Goal: Transaction & Acquisition: Book appointment/travel/reservation

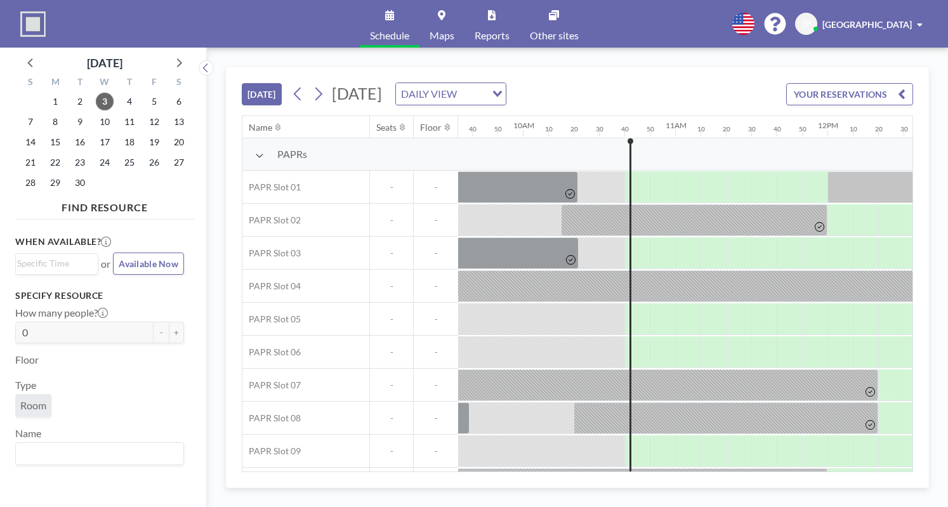
scroll to position [0, 1574]
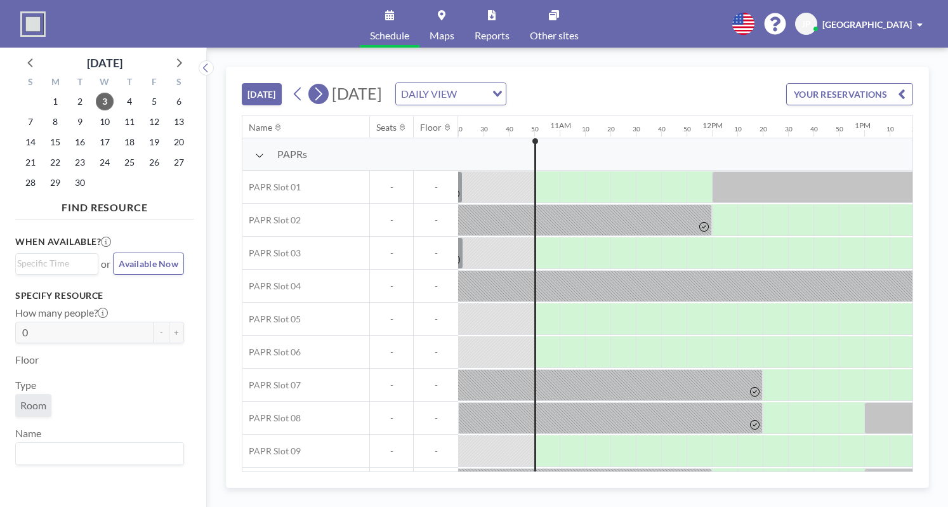
click at [322, 93] on icon at bounding box center [318, 94] width 7 height 13
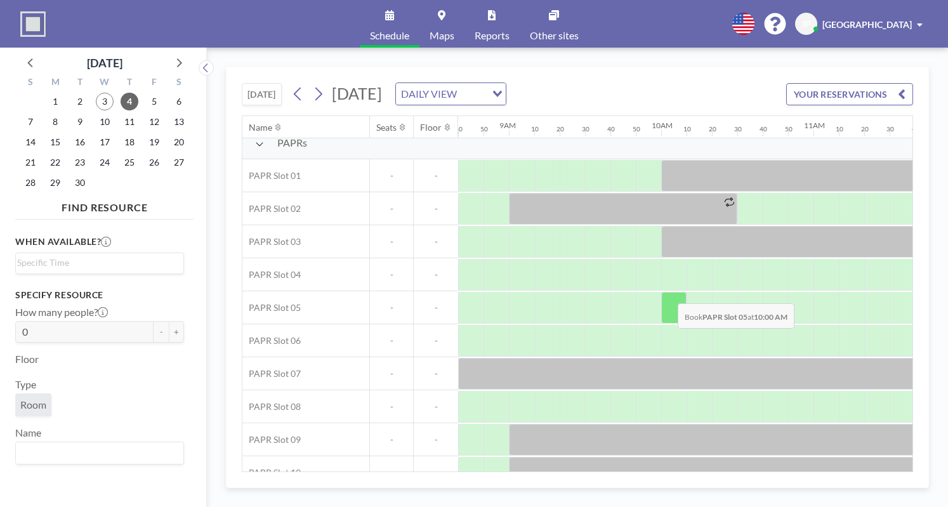
scroll to position [0, 1320]
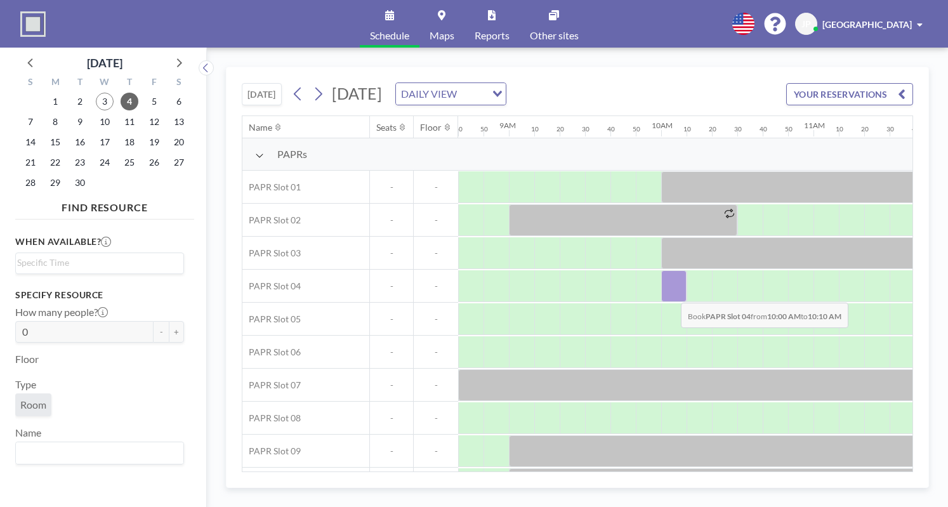
click at [671, 292] on div at bounding box center [673, 286] width 25 height 32
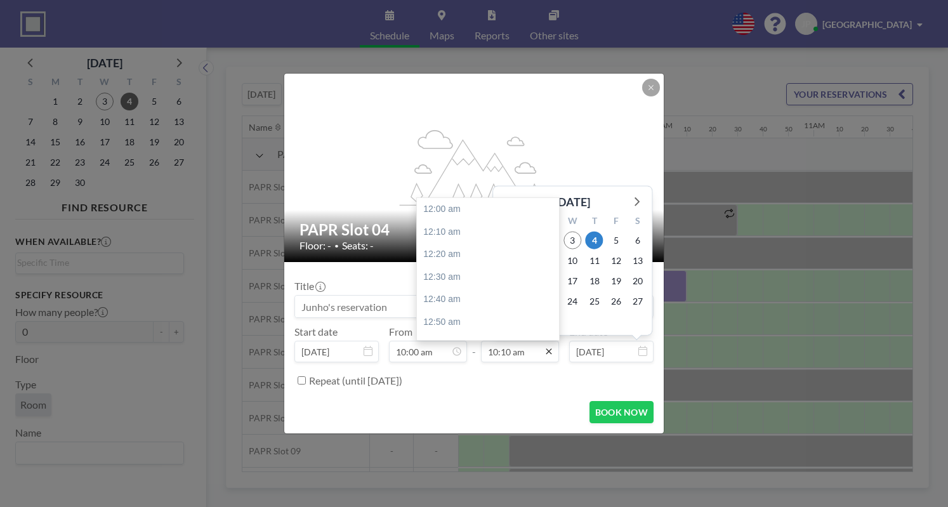
scroll to position [1378, 0]
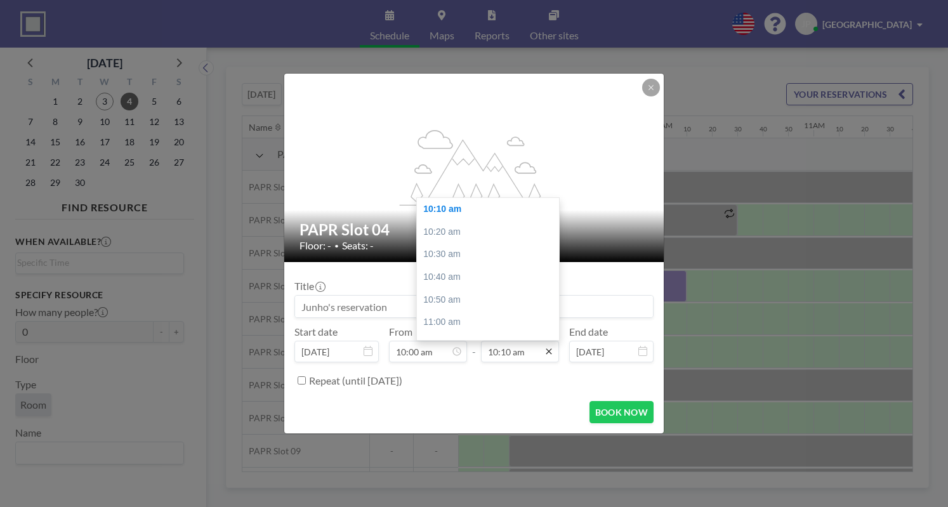
click at [548, 352] on icon at bounding box center [549, 352] width 6 height 6
click at [466, 217] on div "12:00 pm" at bounding box center [491, 209] width 148 height 23
type input "12:00 pm"
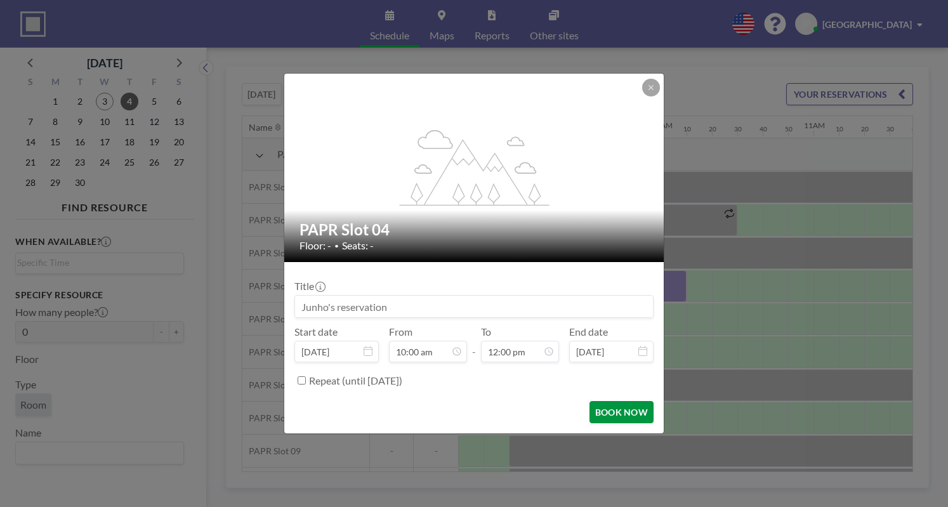
click at [629, 413] on button "BOOK NOW" at bounding box center [621, 412] width 64 height 22
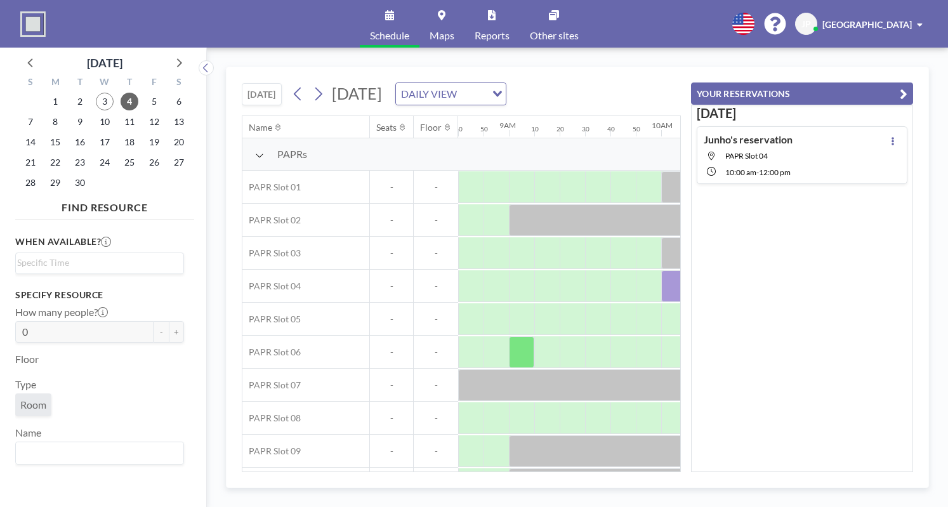
scroll to position [0, 1320]
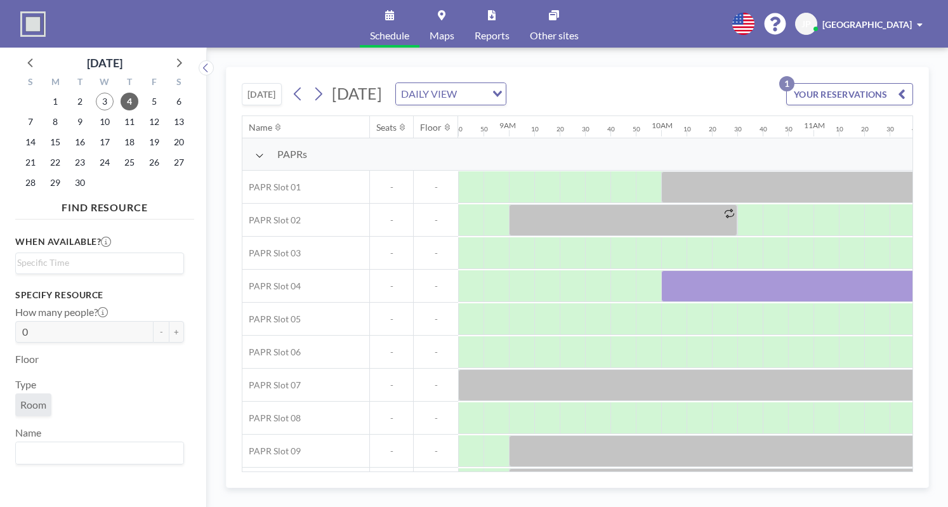
click at [267, 91] on button "[DATE]" at bounding box center [262, 94] width 40 height 22
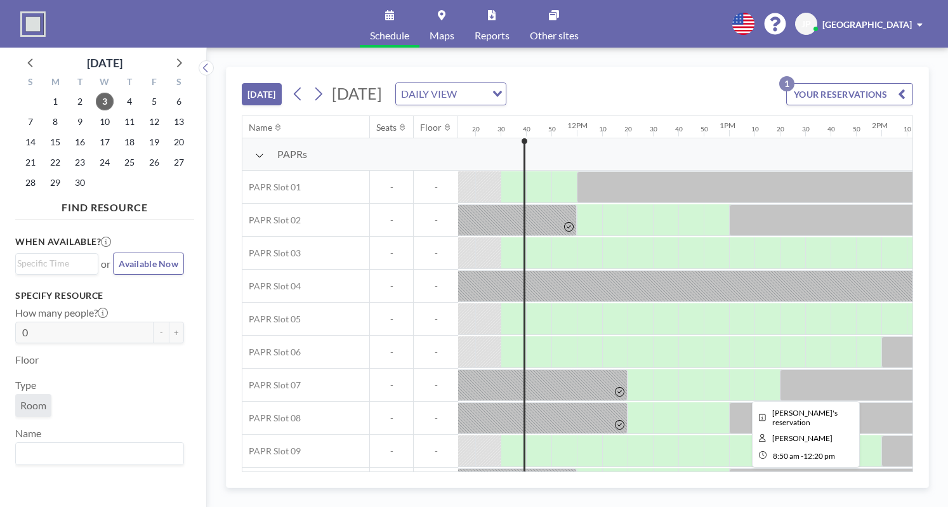
scroll to position [0, 1726]
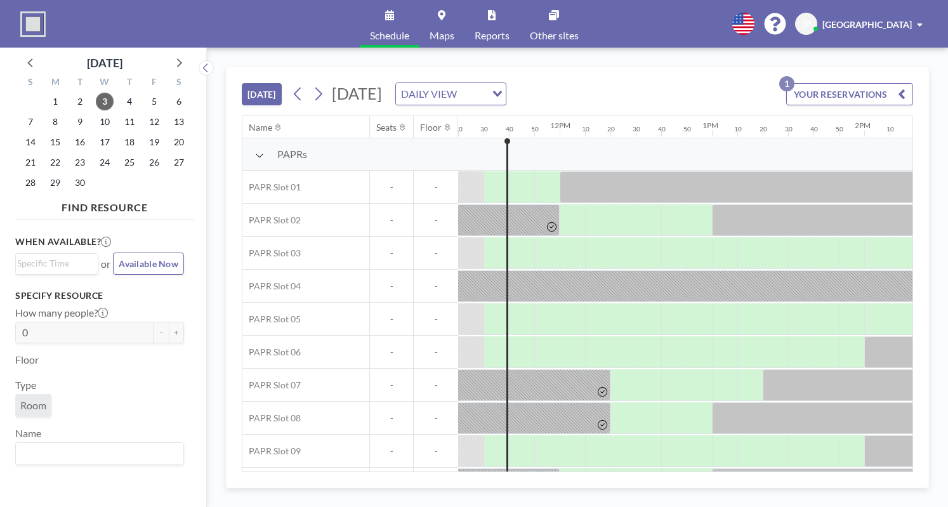
drag, startPoint x: 638, startPoint y: 473, endPoint x: 674, endPoint y: 467, distance: 36.1
click at [723, 467] on div "[DATE] [DATE] DAILY VIEW Loading... YOUR RESERVATIONS 1 Name Seats Floor 12AM 1…" at bounding box center [577, 277] width 703 height 421
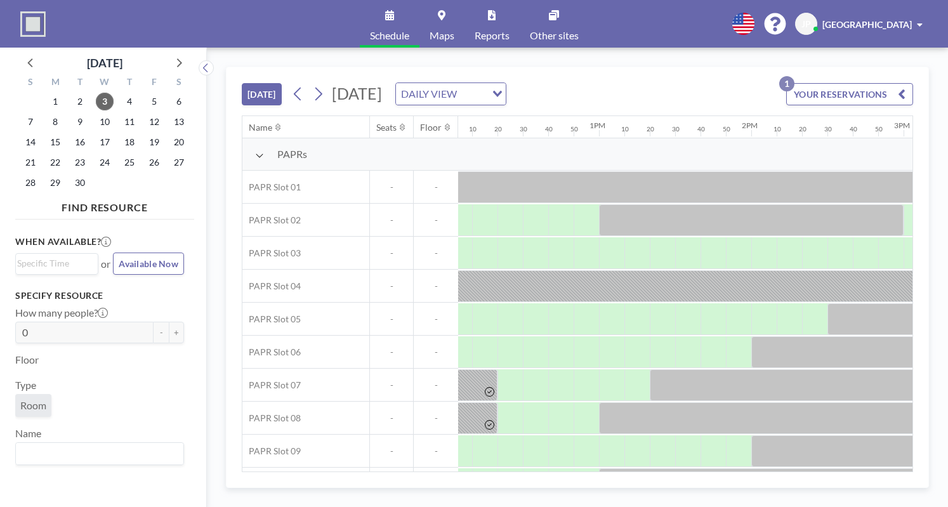
scroll to position [0, 1877]
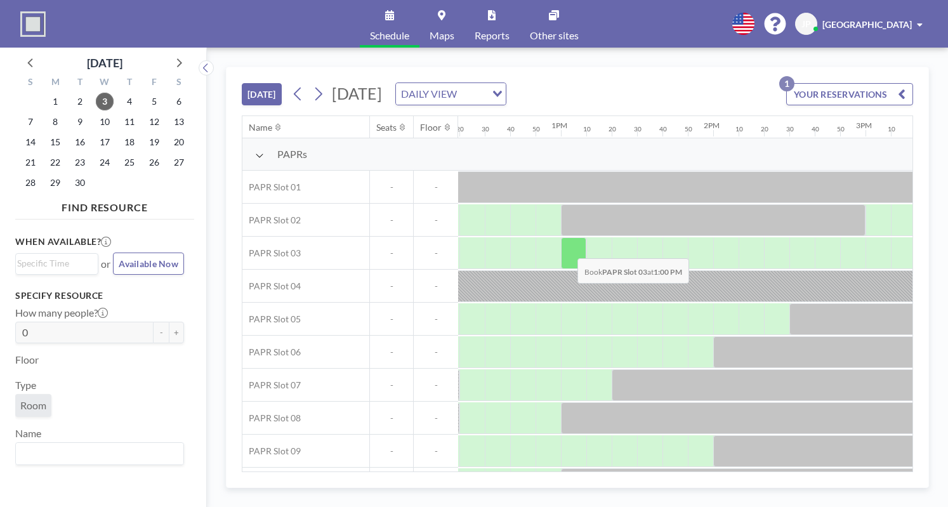
click at [567, 247] on div at bounding box center [573, 253] width 25 height 32
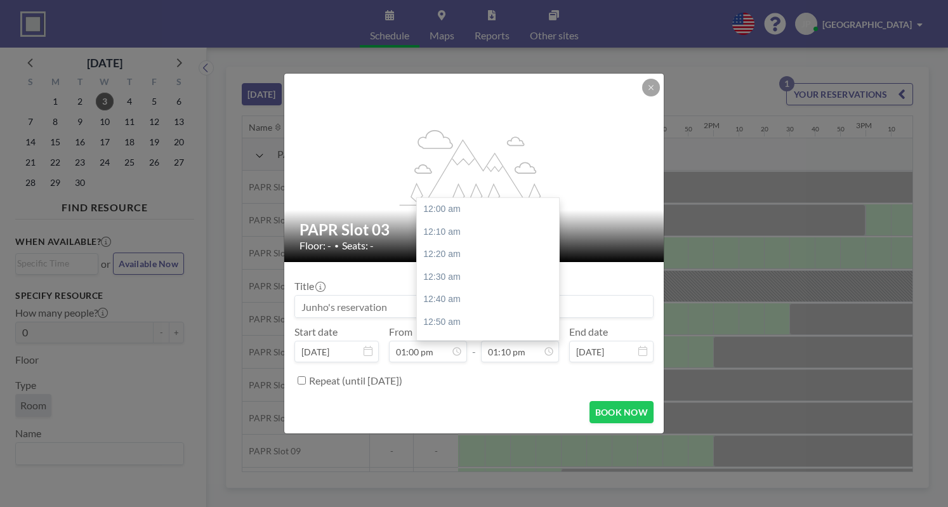
scroll to position [1784, 0]
click at [551, 351] on icon at bounding box center [549, 351] width 10 height 10
click at [449, 327] on div "03:00 pm" at bounding box center [491, 333] width 148 height 23
type input "03:00 pm"
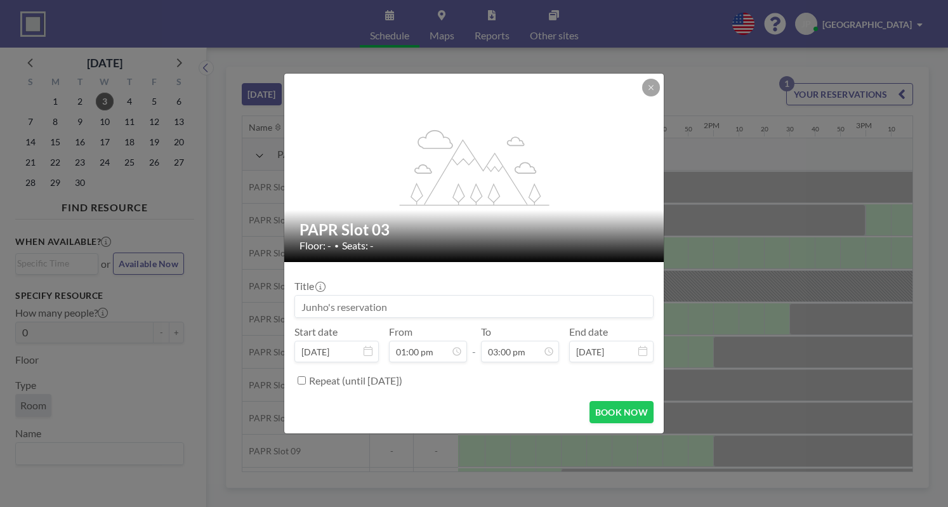
scroll to position [2032, 0]
click at [621, 418] on button "BOOK NOW" at bounding box center [621, 412] width 64 height 22
